Goal: Task Accomplishment & Management: Complete application form

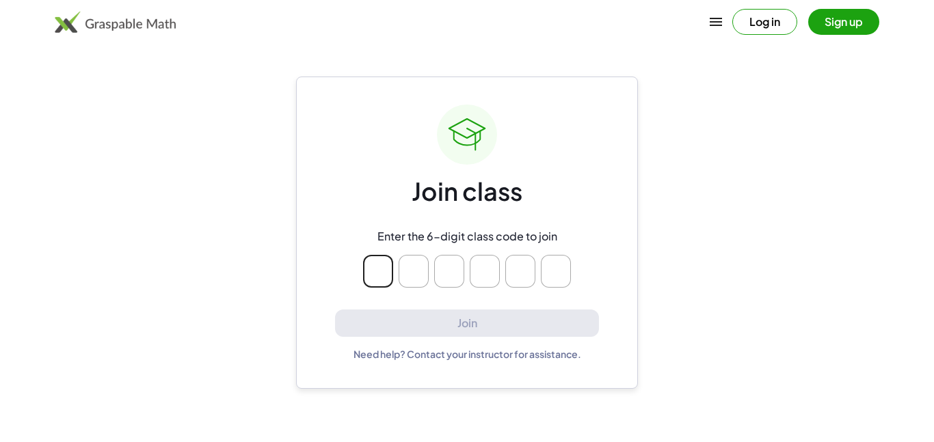
type input "*"
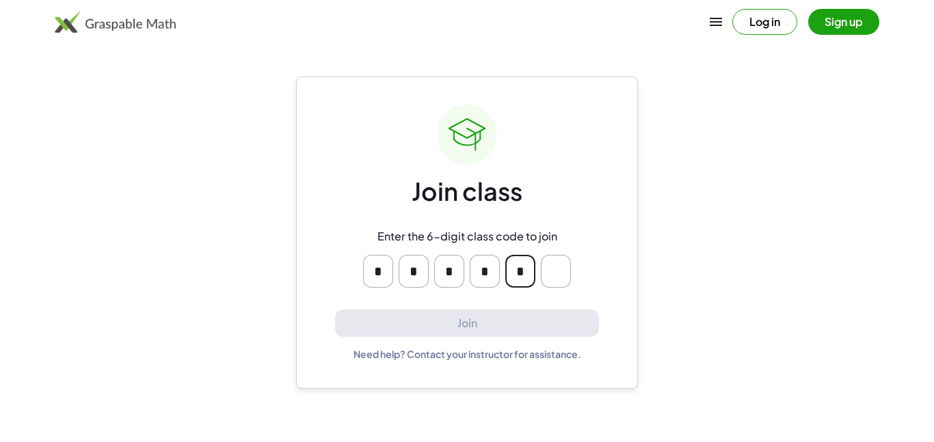
type input "*"
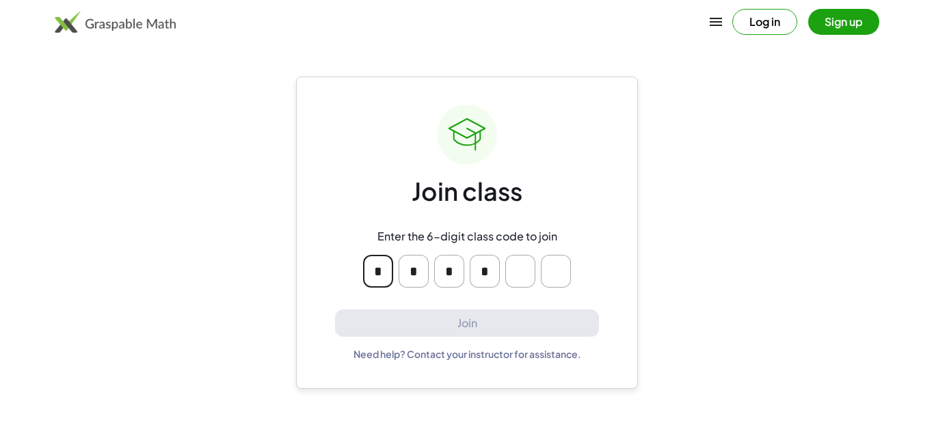
type input "*"
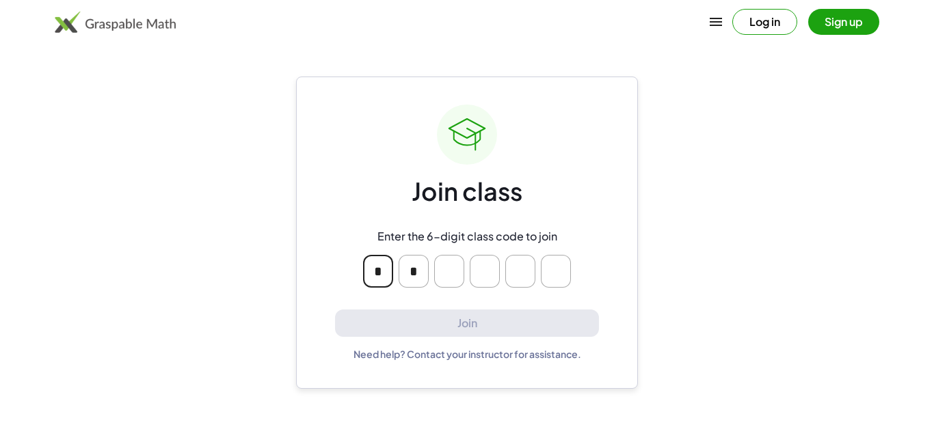
type input "*"
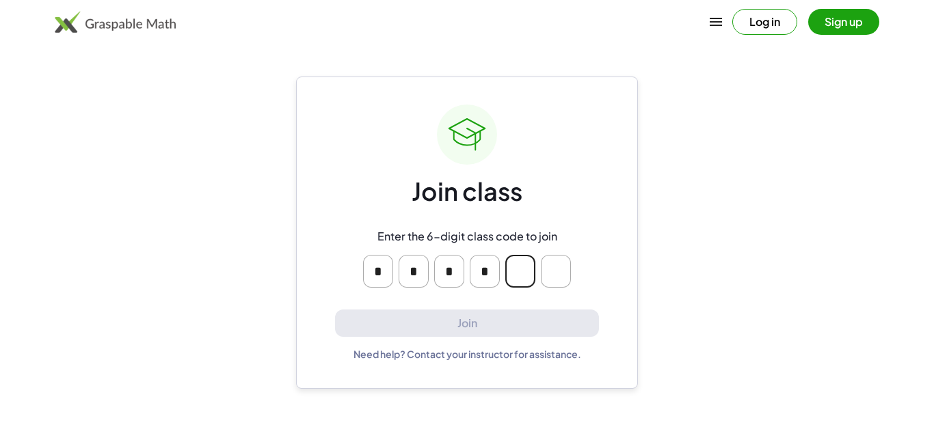
type input "*"
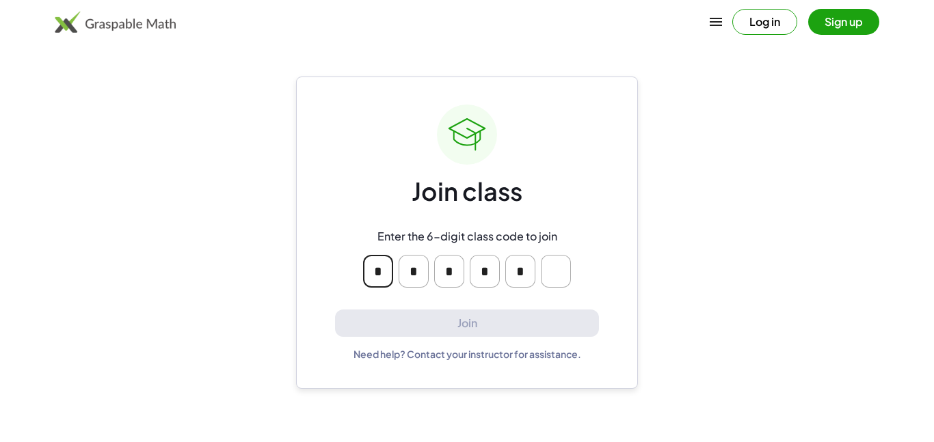
type input "*"
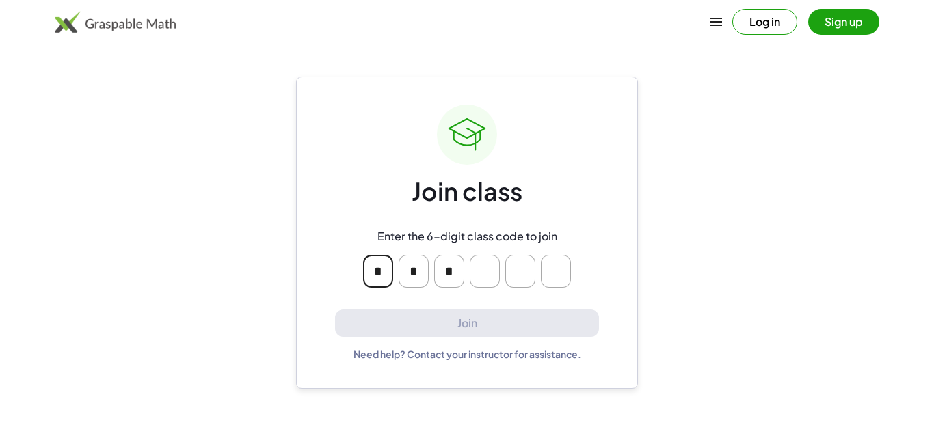
type input "*"
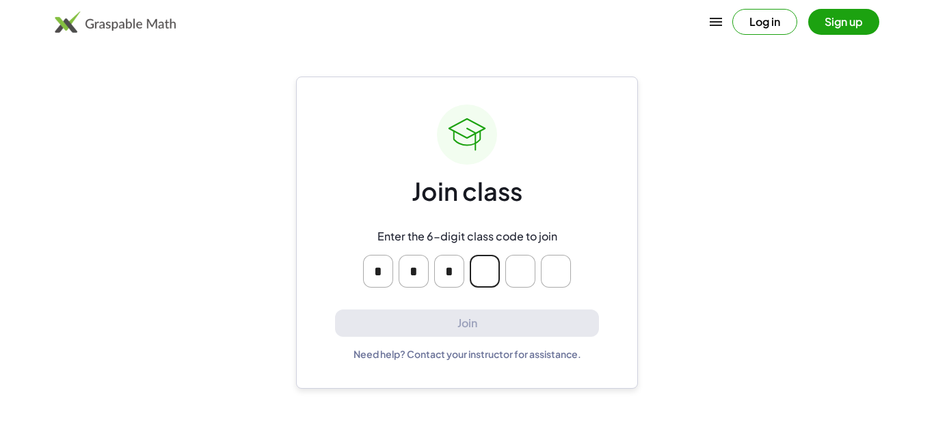
type input "*"
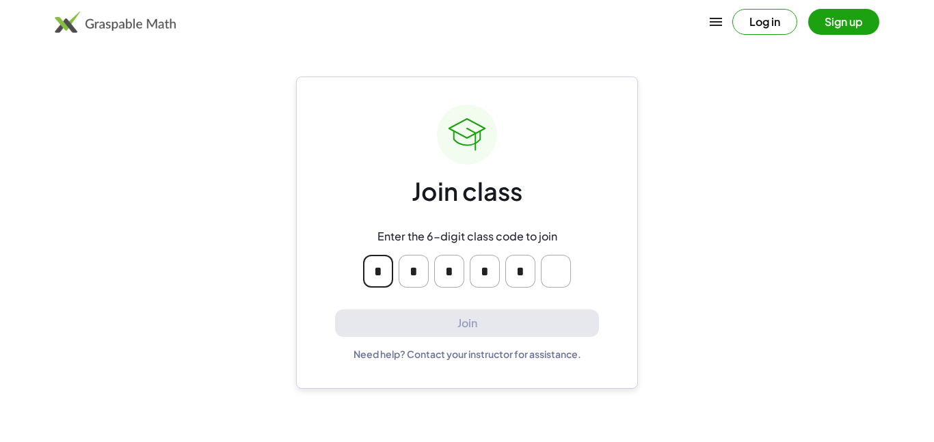
type input "*"
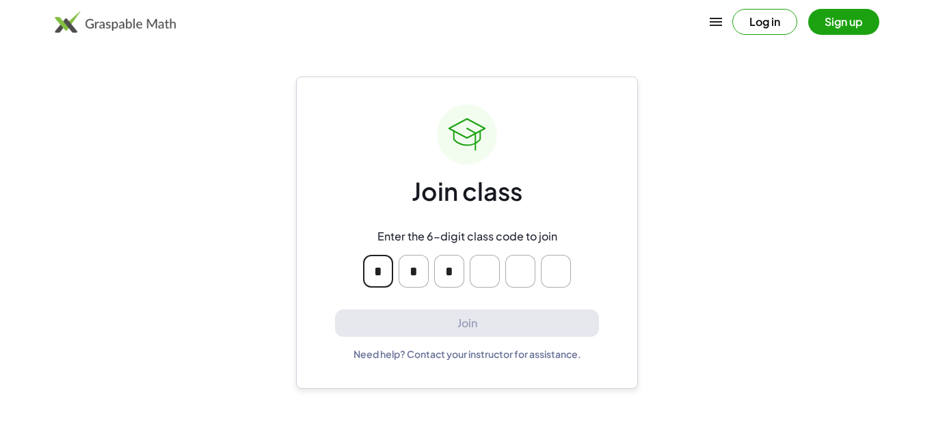
type input "*"
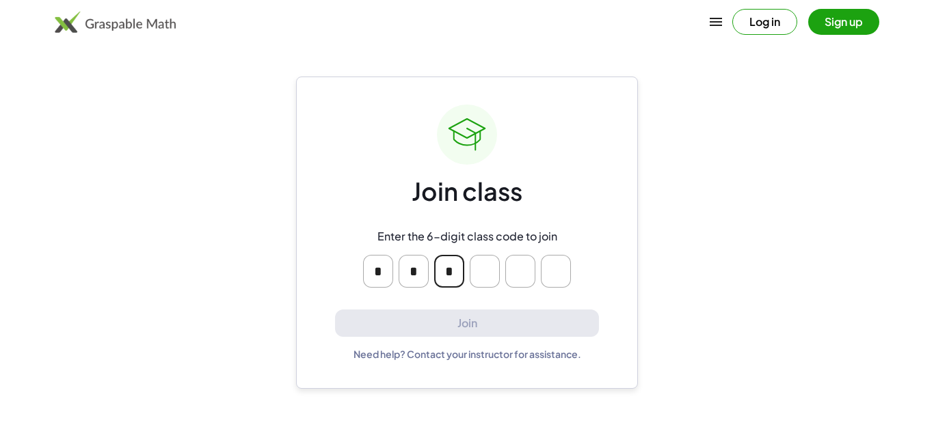
type input "*"
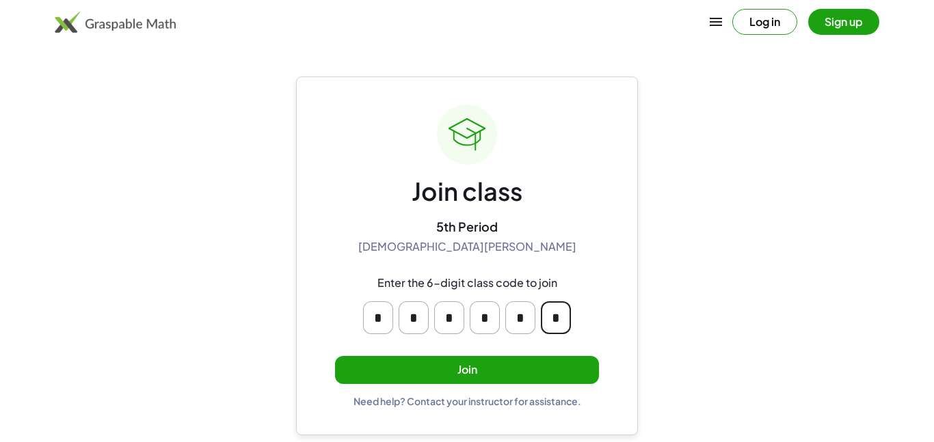
type input "*"
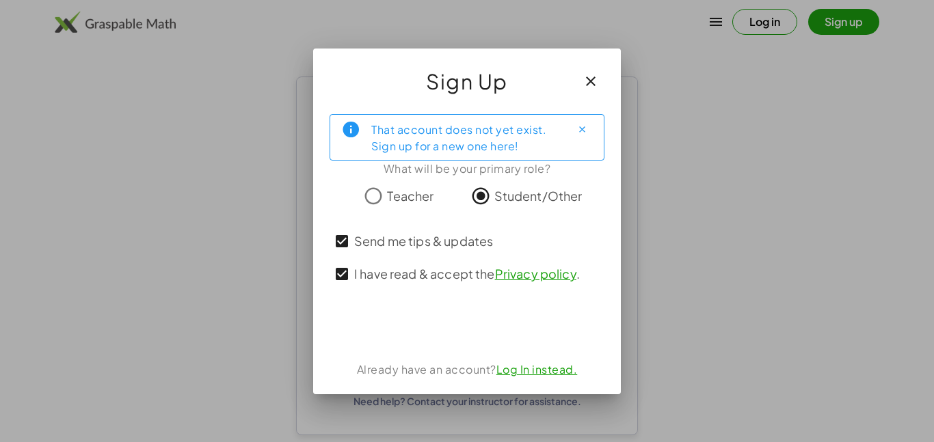
click at [482, 340] on div "That account does not yet exist. Sign up for a new one here! What will be your …" at bounding box center [467, 248] width 308 height 291
